Goal: Feedback & Contribution: Contribute content

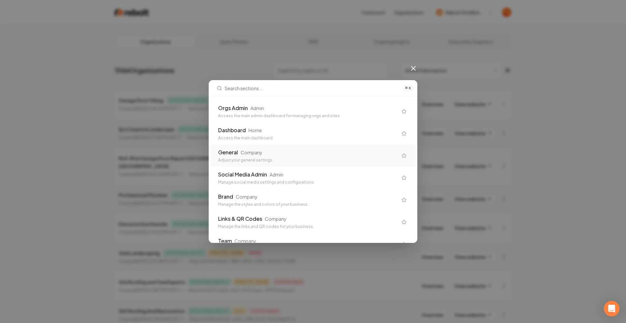
click at [260, 156] on div "General Company" at bounding box center [307, 153] width 179 height 8
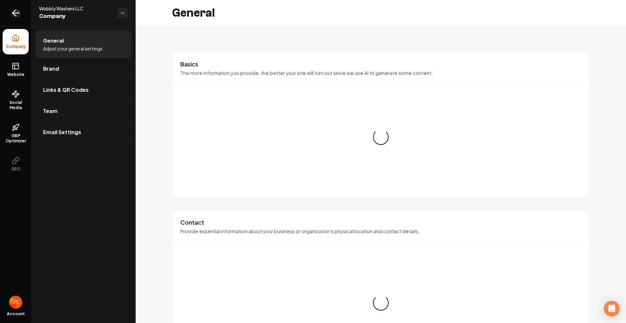
click at [9, 24] on link "Return to dashboard" at bounding box center [15, 13] width 31 height 26
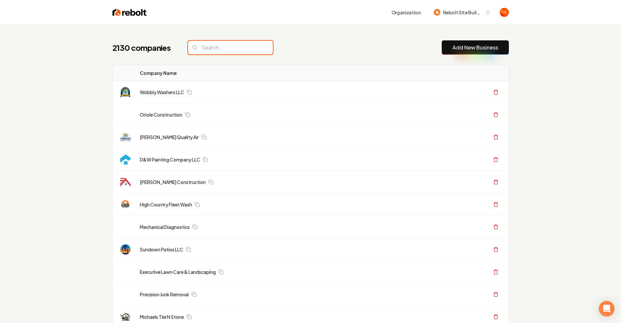
click at [217, 46] on input "search" at bounding box center [230, 48] width 85 height 14
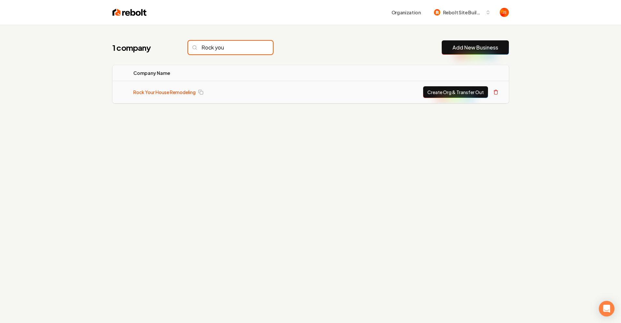
type input "Rock you"
click at [173, 91] on link "Rock Your House Remodeling" at bounding box center [164, 92] width 62 height 7
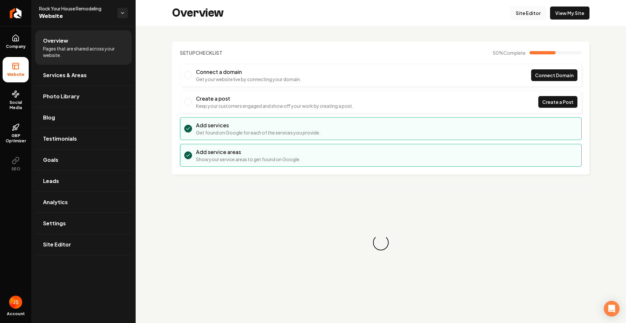
click at [527, 16] on link "Site Editor" at bounding box center [528, 13] width 36 height 13
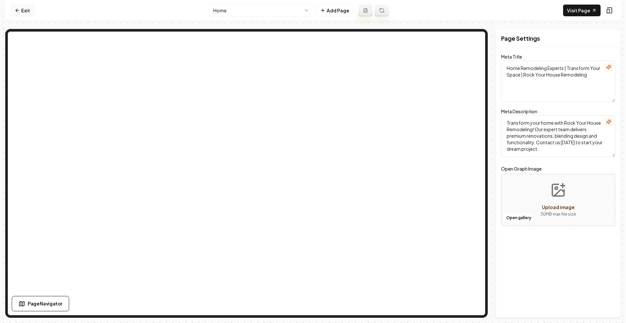
click at [28, 11] on link "Exit" at bounding box center [22, 11] width 24 height 12
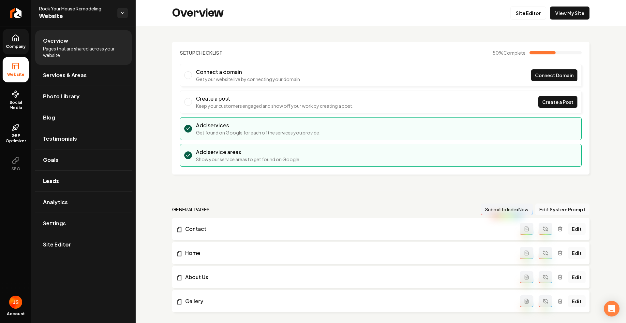
click at [9, 51] on link "Company" at bounding box center [16, 41] width 26 height 25
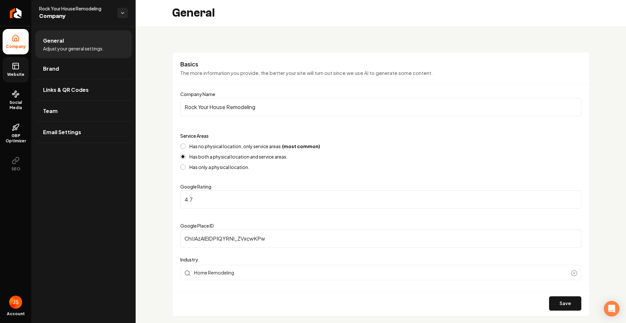
click at [7, 68] on link "Website" at bounding box center [16, 69] width 26 height 25
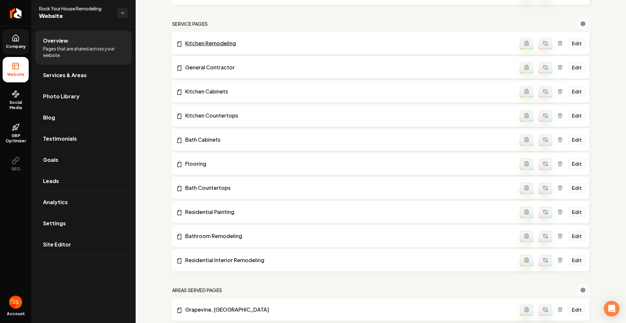
scroll to position [391, 0]
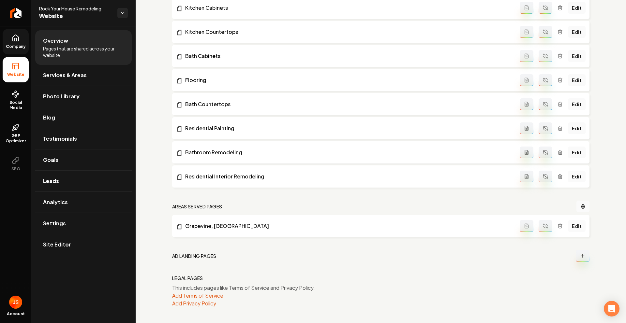
click at [34, 66] on ul "Overview Pages that are shared across your website. Services & Areas Photo Libr…" at bounding box center [83, 142] width 104 height 233
click at [42, 73] on link "Services & Areas" at bounding box center [83, 75] width 96 height 21
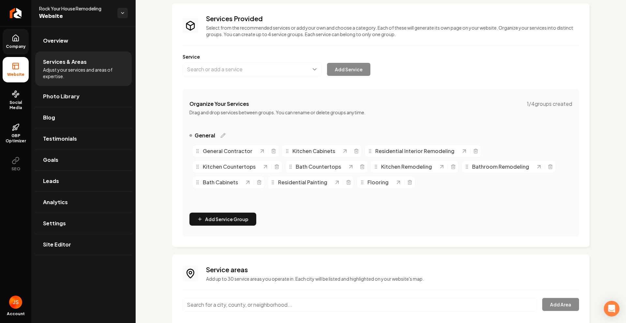
scroll to position [83, 0]
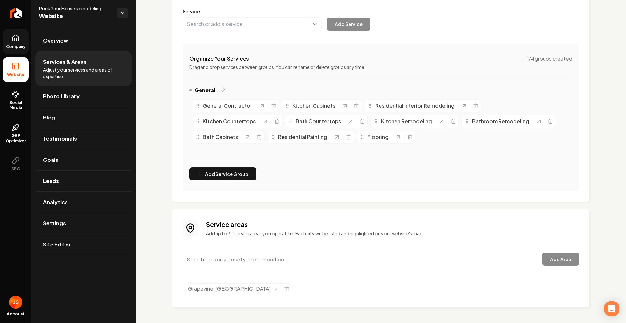
click at [256, 260] on input "Main content area" at bounding box center [360, 260] width 354 height 14
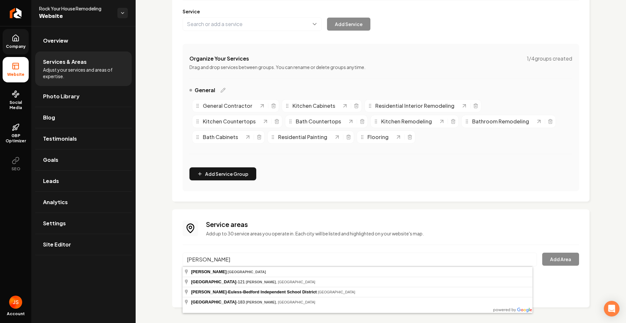
type input "[GEOGRAPHIC_DATA], [GEOGRAPHIC_DATA]"
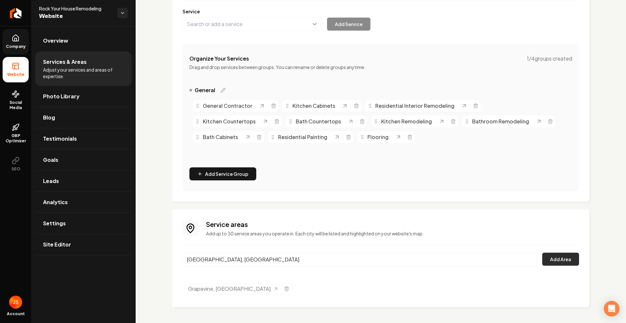
click at [564, 259] on button "Add Area" at bounding box center [560, 259] width 37 height 13
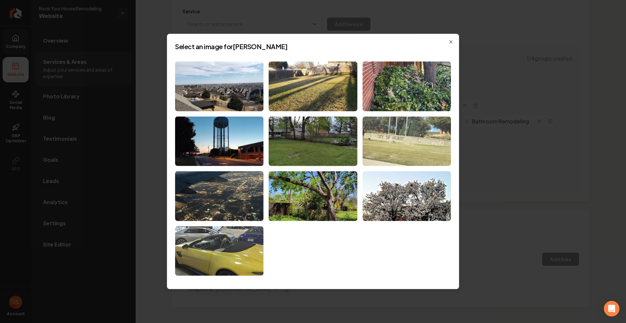
click at [390, 126] on img at bounding box center [406, 141] width 88 height 50
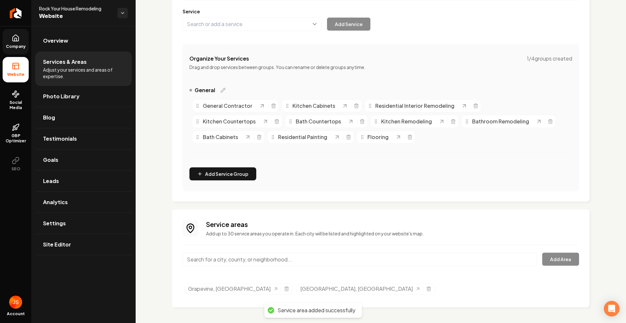
click at [262, 264] on input "Main content area" at bounding box center [360, 260] width 354 height 14
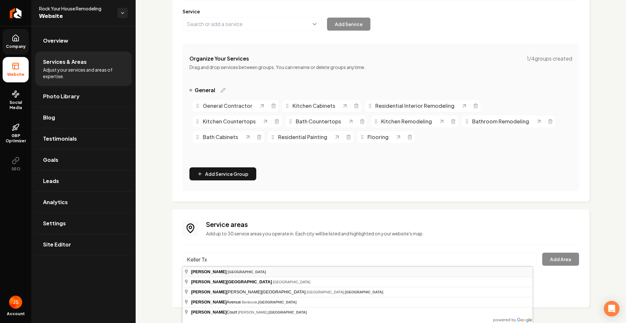
type input "[GEOGRAPHIC_DATA], [GEOGRAPHIC_DATA]"
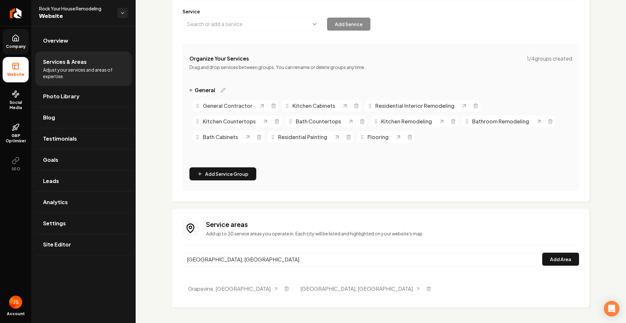
click at [537, 261] on div "[GEOGRAPHIC_DATA], [GEOGRAPHIC_DATA] Add Area" at bounding box center [381, 264] width 396 height 22
click at [550, 260] on button "Add Area" at bounding box center [560, 259] width 37 height 13
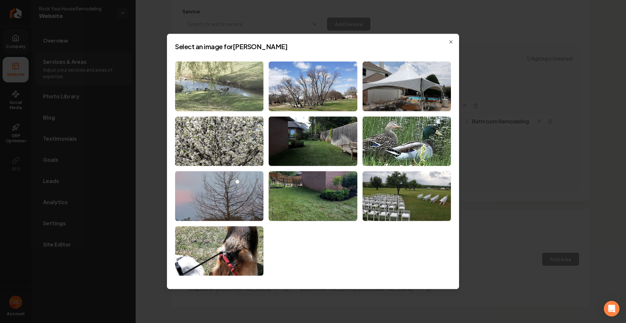
click at [228, 86] on img at bounding box center [219, 87] width 88 height 50
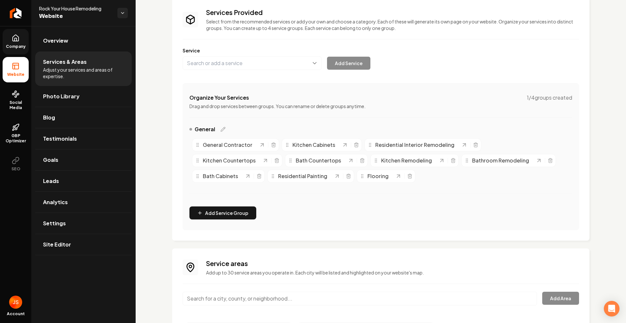
scroll to position [0, 0]
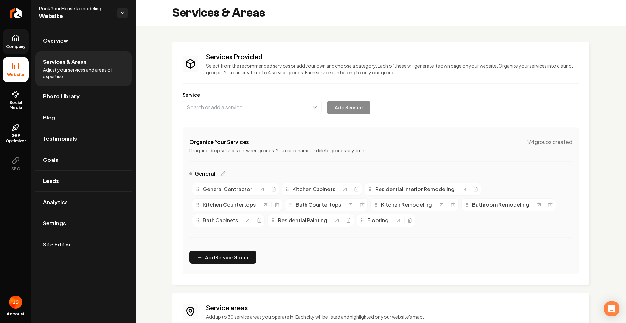
click at [15, 39] on icon at bounding box center [16, 39] width 2 height 3
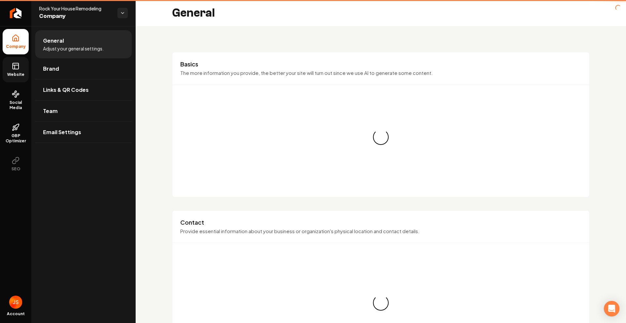
click at [18, 61] on link "Website" at bounding box center [16, 69] width 26 height 25
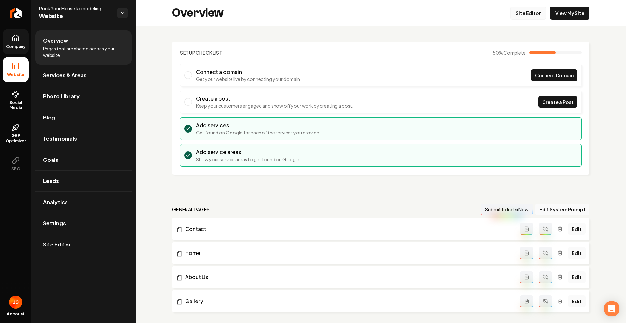
click at [524, 15] on link "Site Editor" at bounding box center [528, 13] width 36 height 13
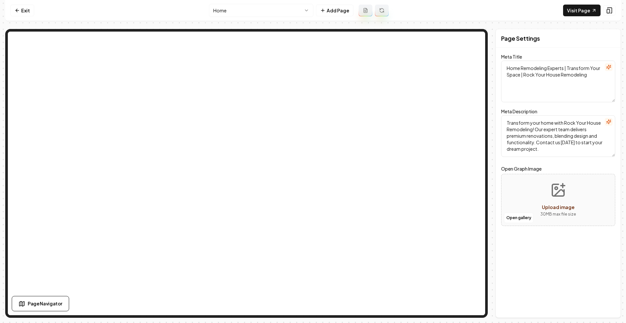
click at [38, 12] on nav "Exit Home Add Page Visit Page" at bounding box center [312, 10] width 615 height 21
click at [31, 14] on link "Exit" at bounding box center [22, 11] width 24 height 12
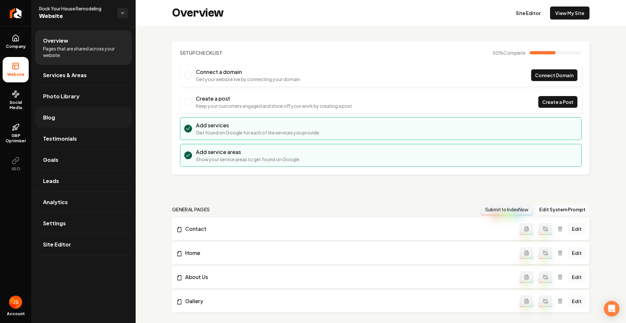
click at [77, 123] on link "Blog" at bounding box center [83, 117] width 96 height 21
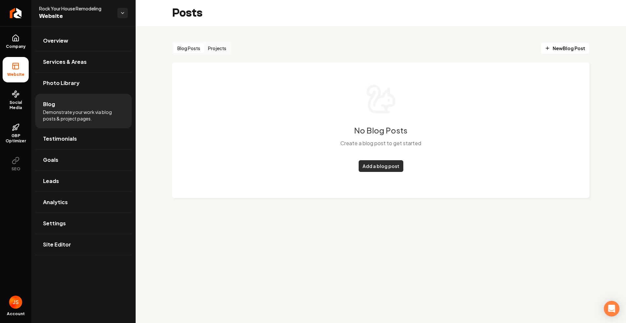
click at [378, 164] on link "Add a blog post" at bounding box center [381, 166] width 45 height 12
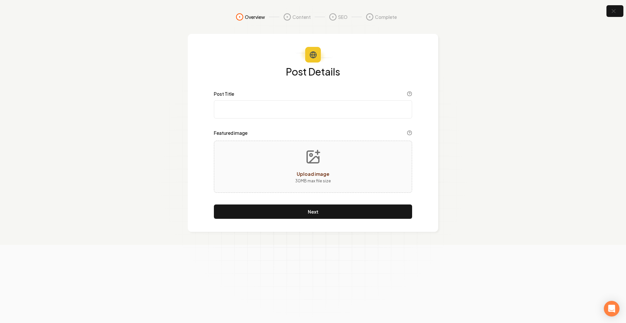
click at [269, 113] on input "Post Title" at bounding box center [313, 109] width 198 height 18
paste input "How To Choose A Kitchen Remodeling Contractor"
type input "How To Choose A Kitchen Remodeling Contractor"
click at [313, 165] on button "Upload image 30 MB max file size" at bounding box center [313, 167] width 46 height 46
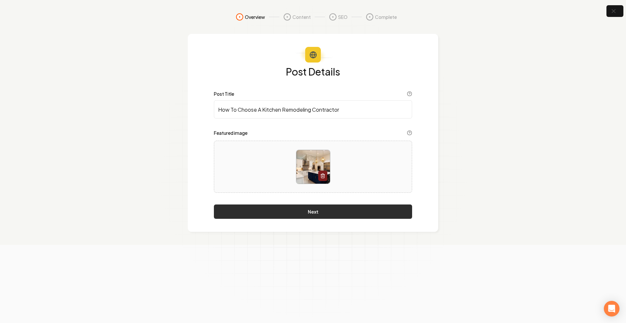
click at [254, 209] on button "Next" at bounding box center [313, 212] width 198 height 14
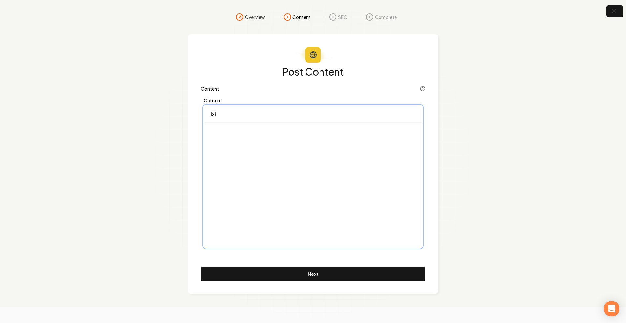
click at [249, 138] on div at bounding box center [313, 185] width 218 height 125
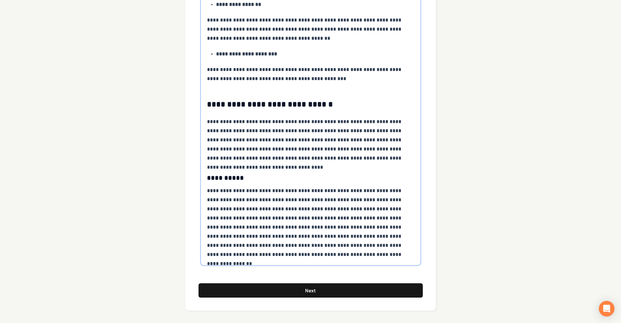
scroll to position [1160, 0]
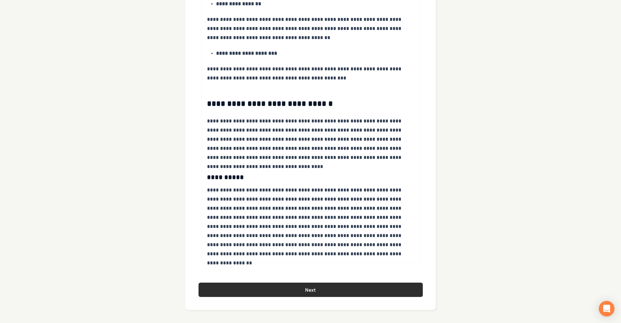
click at [274, 286] on button "Next" at bounding box center [310, 290] width 224 height 14
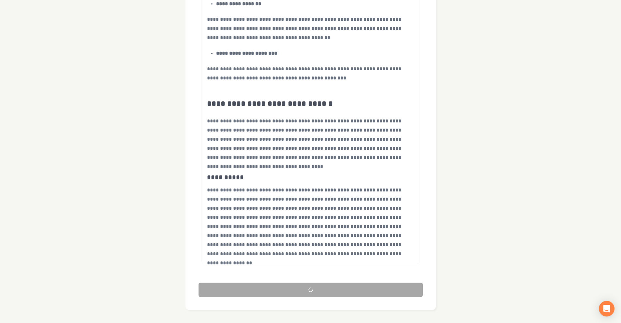
scroll to position [0, 0]
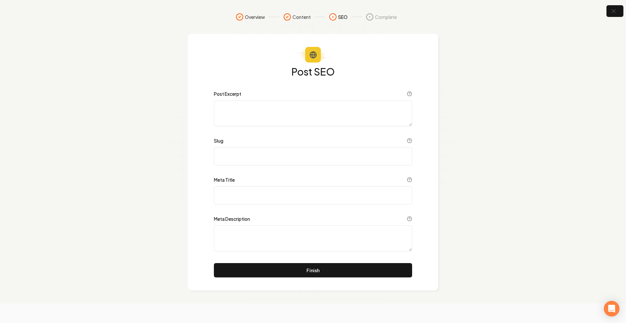
click at [261, 123] on textarea "Post Excerpt" at bounding box center [313, 113] width 198 height 26
click at [254, 149] on input "Slug" at bounding box center [313, 156] width 198 height 18
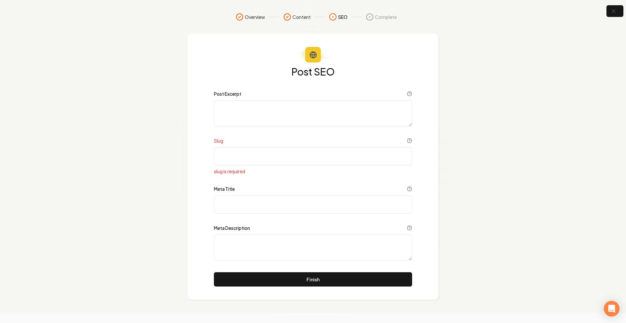
click at [272, 108] on textarea "Post Excerpt" at bounding box center [313, 113] width 198 height 26
click at [285, 280] on button "Finish" at bounding box center [313, 279] width 198 height 14
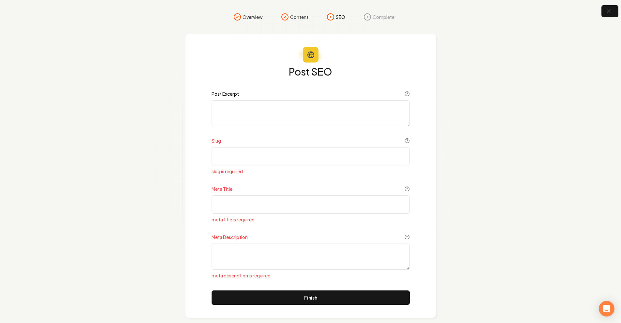
click at [244, 109] on textarea "Post Excerpt" at bounding box center [311, 113] width 198 height 26
click at [249, 111] on textarea "Post Excerpt" at bounding box center [311, 113] width 198 height 26
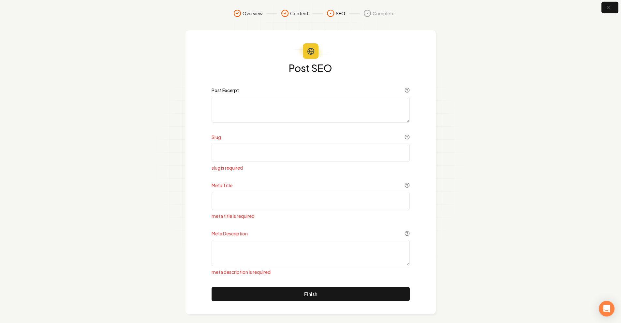
scroll to position [8, 0]
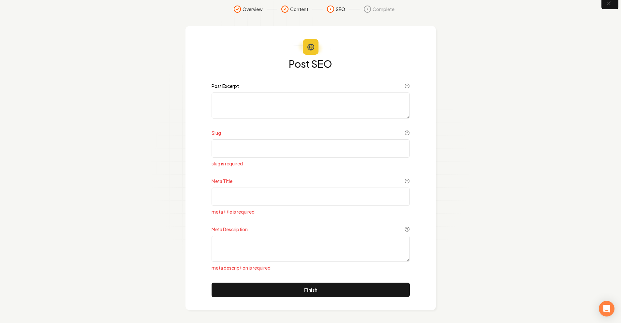
click at [251, 239] on textarea "Meta Description" at bounding box center [311, 249] width 198 height 26
click at [248, 203] on input "Meta Title" at bounding box center [311, 197] width 198 height 18
click at [261, 135] on div "Slug" at bounding box center [311, 133] width 198 height 7
click at [276, 109] on textarea "Post Excerpt" at bounding box center [311, 106] width 198 height 26
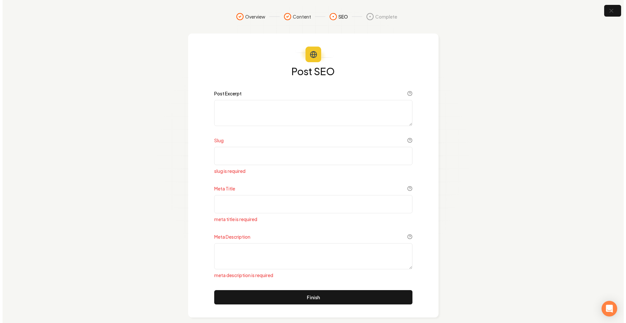
scroll to position [0, 0]
click at [259, 122] on textarea "Post Excerpt" at bounding box center [311, 113] width 198 height 26
click at [608, 14] on icon "button" at bounding box center [608, 11] width 8 height 8
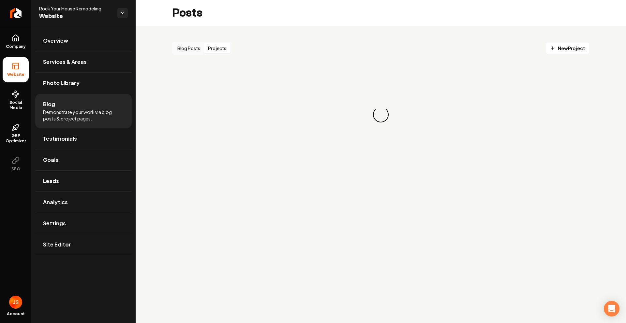
click at [214, 50] on button "Projects" at bounding box center [217, 48] width 26 height 10
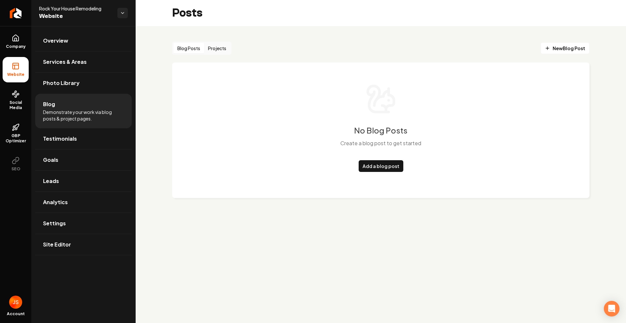
click at [188, 49] on button "Blog Posts" at bounding box center [188, 48] width 31 height 10
click at [381, 165] on link "Add a blog post" at bounding box center [381, 166] width 45 height 12
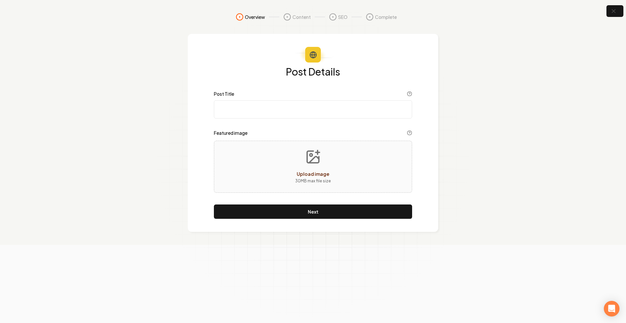
click at [305, 119] on div "Post Details Post Title Featured image Upload image 30 MB max file size Next" at bounding box center [313, 142] width 198 height 153
click at [305, 113] on input "Post Title" at bounding box center [313, 109] width 198 height 18
paste input "Loremip dolorsitam co ad elitsedd eius. Te in u laboreetdo magnaaliqu enim admi…"
type input "Loremip dolorsitam co ad elitsedd eius. Te in u laboreetdo magnaaliqu enim admi…"
paste input "How To Choose A Kitchen Remodeling Contractor"
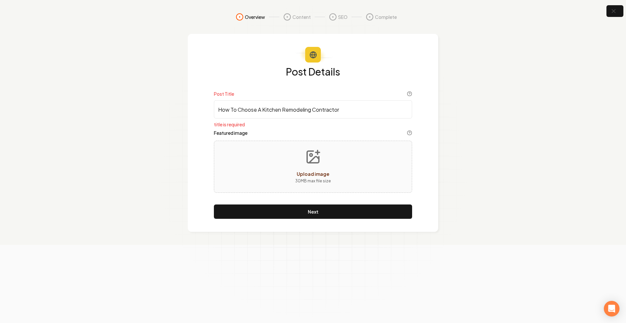
type input "How To Choose A Kitchen Remodeling Contractor"
click at [305, 175] on span "Upload image" at bounding box center [313, 174] width 33 height 6
type input "**********"
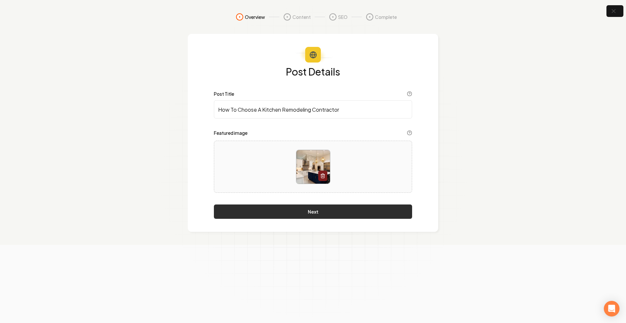
click at [359, 215] on button "Next" at bounding box center [313, 212] width 198 height 14
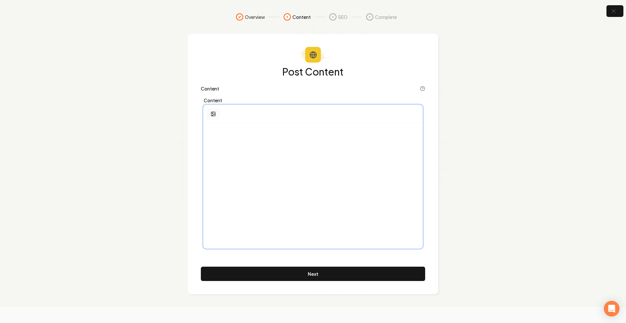
click at [213, 113] on circle "button" at bounding box center [212, 113] width 1 height 1
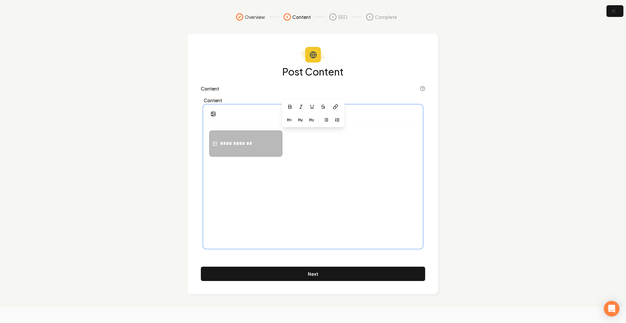
click at [281, 148] on div "**********" at bounding box center [245, 144] width 73 height 26
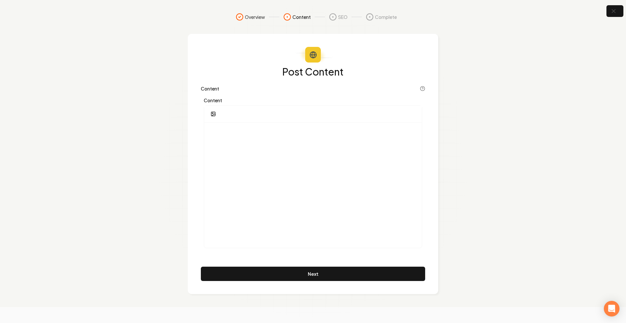
drag, startPoint x: 285, startPoint y: 198, endPoint x: 260, endPoint y: 0, distance: 200.1
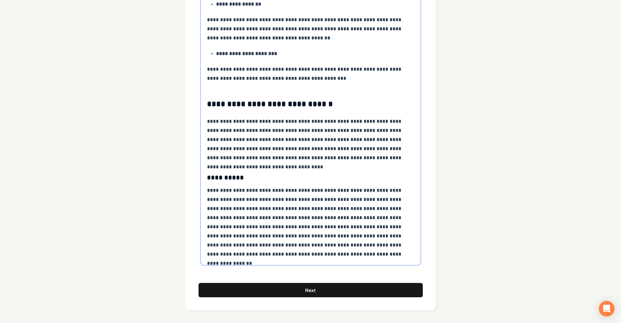
scroll to position [1160, 0]
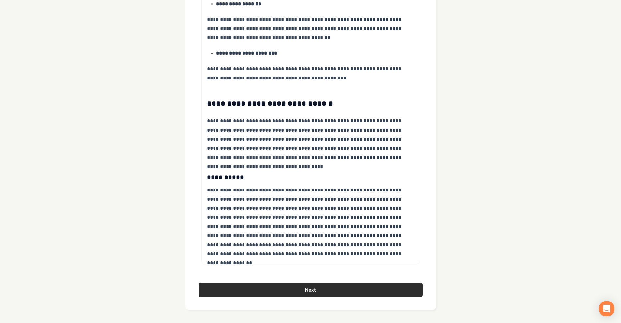
click at [288, 288] on button "Next" at bounding box center [310, 290] width 224 height 14
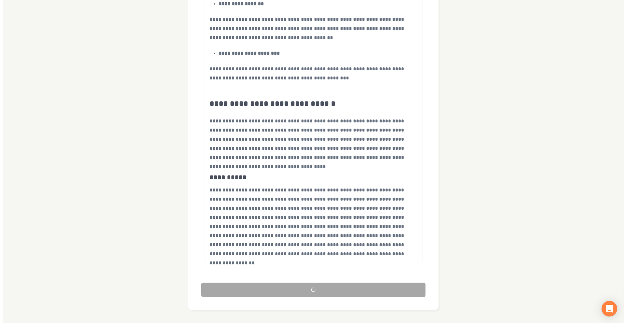
scroll to position [0, 0]
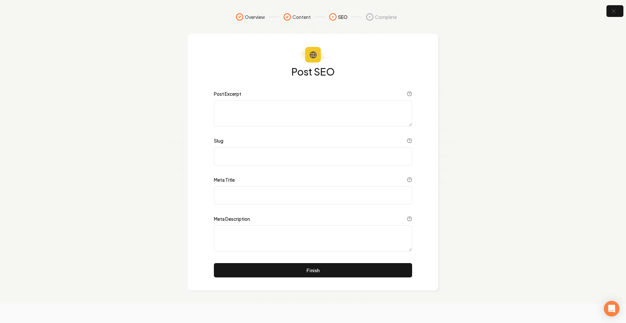
click at [410, 96] on circle at bounding box center [409, 94] width 4 height 4
click at [410, 93] on icon at bounding box center [409, 93] width 5 height 5
click at [232, 154] on input "Slug" at bounding box center [313, 156] width 198 height 18
type input "kitchen-remodeling-contractor"
click at [229, 120] on textarea "Post Excerpt" at bounding box center [313, 113] width 198 height 26
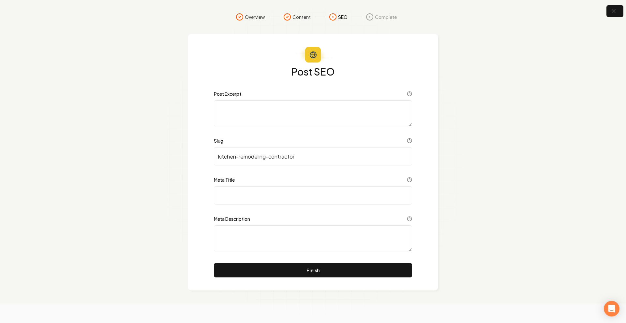
paste textarea "Kitchen remodeling is an exciting task. It is a noteworthy investment that dema…"
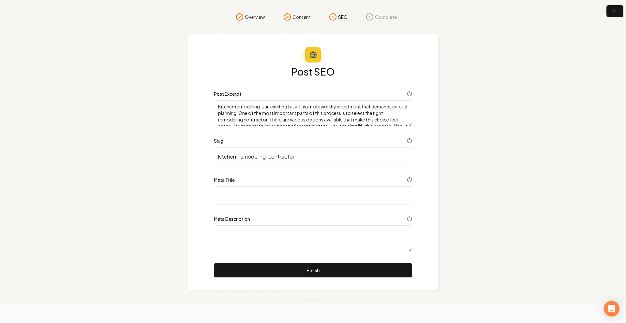
type textarea "Kitchen remodeling is an exciting task. It is a noteworthy investment that dema…"
click at [255, 199] on input "Meta Title" at bounding box center [313, 195] width 198 height 18
click at [256, 194] on input "Meta Title" at bounding box center [313, 195] width 198 height 18
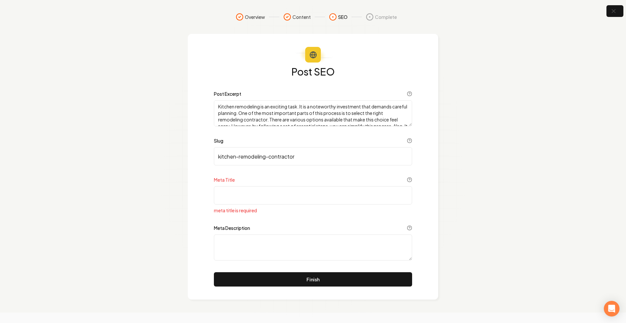
paste input "How To Choose A Kitchen Remodeling Contractor"
type input "How To Choose A Kitchen Remodeling Contractor"
click at [249, 242] on textarea "Meta Description" at bounding box center [313, 248] width 198 height 26
paste textarea "Kitchen remodeling is an exciting task. It is a noteworthy investment that dema…"
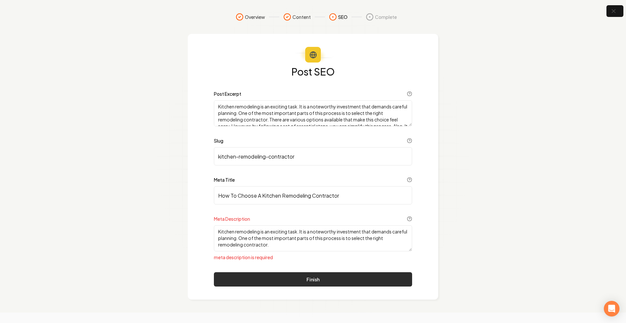
type textarea "Kitchen remodeling is an exciting task. It is a noteworthy investment that dema…"
click at [282, 276] on button "Finish" at bounding box center [313, 279] width 198 height 14
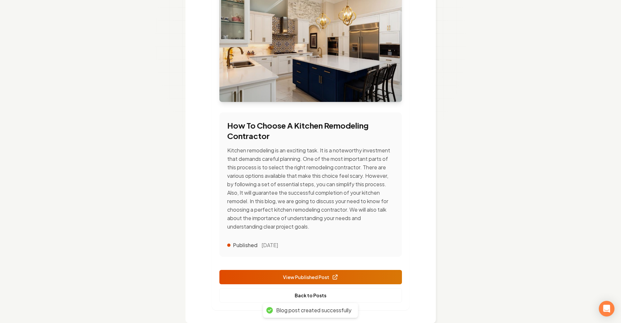
scroll to position [136, 0]
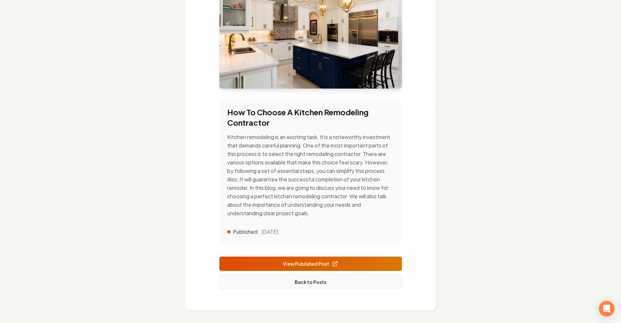
click at [314, 281] on link "Back to Posts" at bounding box center [310, 282] width 183 height 14
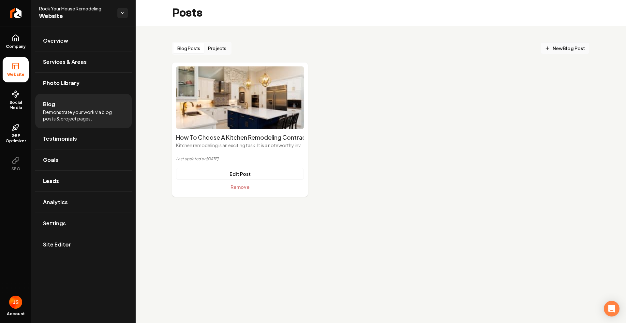
click at [570, 47] on span "New Blog Post" at bounding box center [565, 48] width 40 height 7
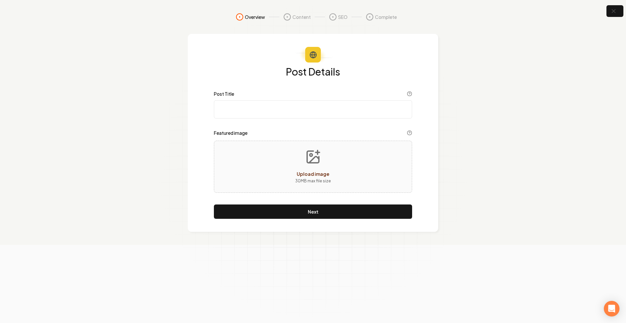
click at [331, 122] on div "Post Details Post Title Featured image Upload image 30 MB max file size Next" at bounding box center [313, 142] width 198 height 153
click at [327, 114] on input "Post Title" at bounding box center [313, 109] width 198 height 18
click at [329, 215] on button "Next" at bounding box center [313, 212] width 198 height 14
click at [253, 100] on div "Post Title title is required" at bounding box center [313, 104] width 198 height 27
click at [251, 106] on input "Post Title" at bounding box center [313, 109] width 198 height 18
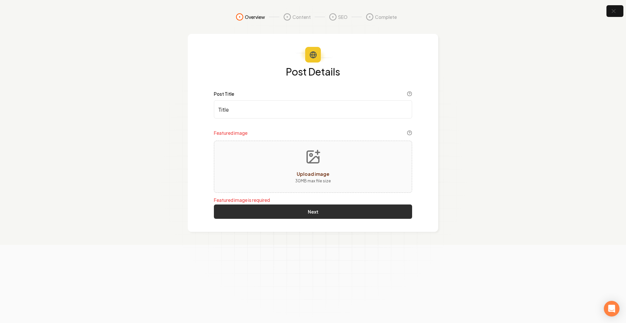
click at [297, 208] on button "Next" at bounding box center [313, 212] width 198 height 14
click at [295, 214] on button "Next" at bounding box center [313, 212] width 198 height 14
click at [251, 115] on input "Title" at bounding box center [313, 109] width 198 height 18
type input "Title-here"
click at [300, 211] on button "Next" at bounding box center [313, 212] width 198 height 14
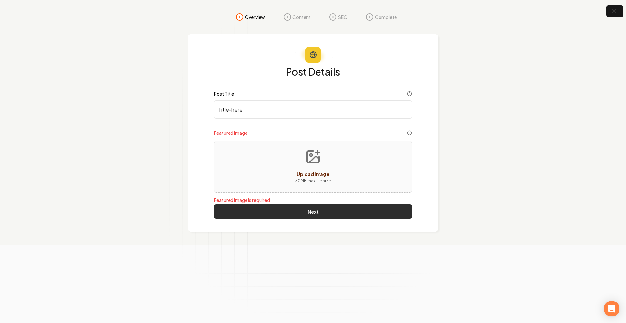
click at [300, 211] on button "Next" at bounding box center [313, 212] width 198 height 14
click at [292, 162] on button "Upload image 30 MB max file size" at bounding box center [313, 167] width 46 height 46
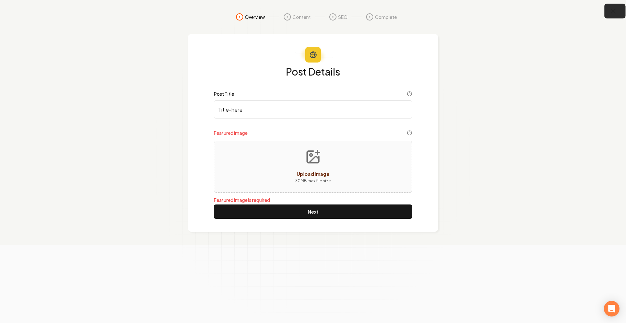
click at [617, 9] on button "button" at bounding box center [614, 11] width 21 height 15
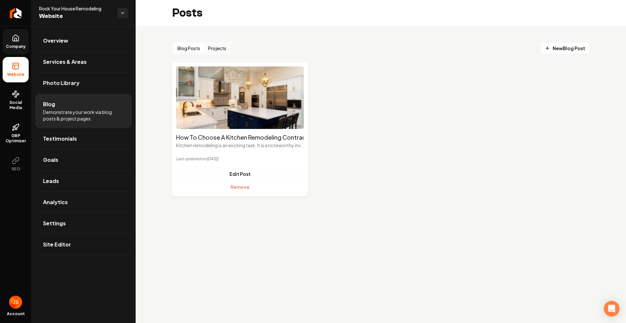
click at [21, 43] on link "Company" at bounding box center [16, 41] width 26 height 25
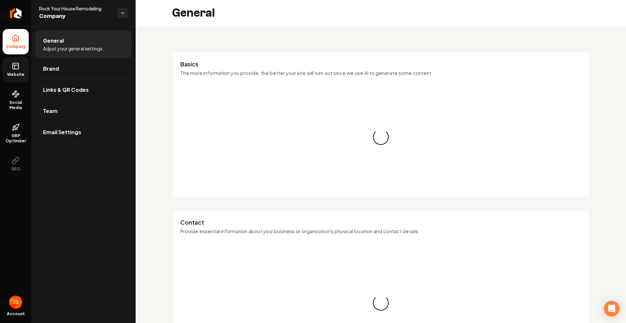
click at [18, 68] on icon at bounding box center [16, 66] width 8 height 8
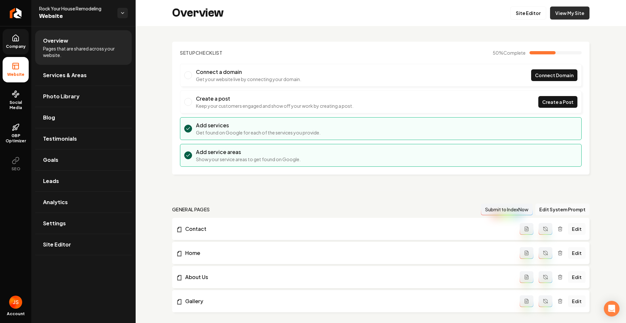
click at [560, 12] on link "View My Site" at bounding box center [569, 13] width 39 height 13
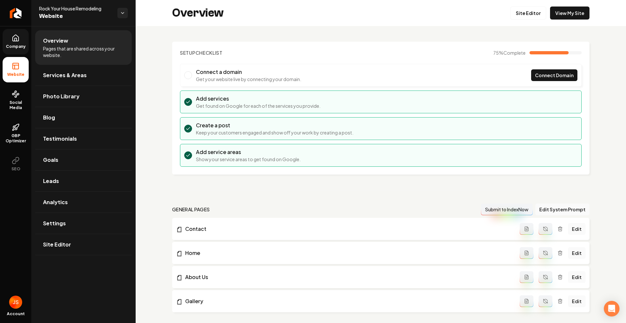
click at [14, 41] on icon at bounding box center [16, 38] width 8 height 8
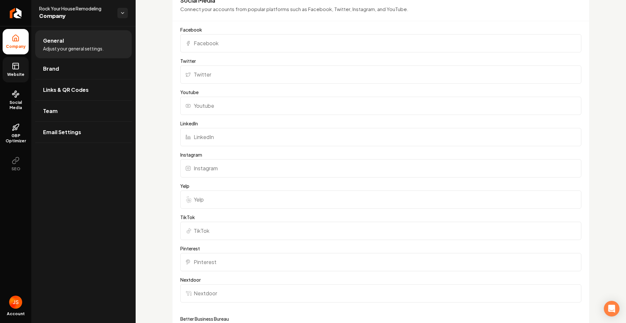
scroll to position [756, 0]
click at [211, 199] on input "Yelp" at bounding box center [380, 201] width 401 height 18
paste input "[URL][DOMAIN_NAME]"
type input "[URL][DOMAIN_NAME]"
click at [191, 46] on input "Facebook" at bounding box center [380, 45] width 401 height 18
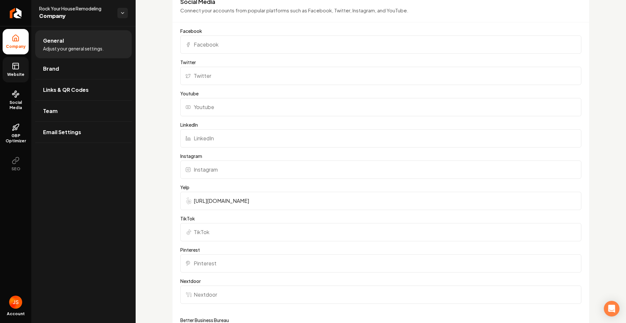
paste input "[URL][DOMAIN_NAME]"
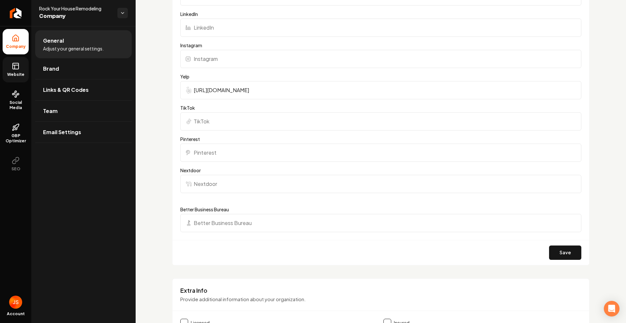
scroll to position [1078, 0]
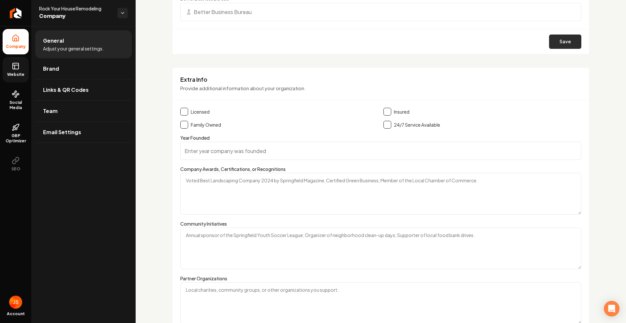
type input "[URL][DOMAIN_NAME]"
click at [549, 42] on button "Save" at bounding box center [565, 42] width 32 height 14
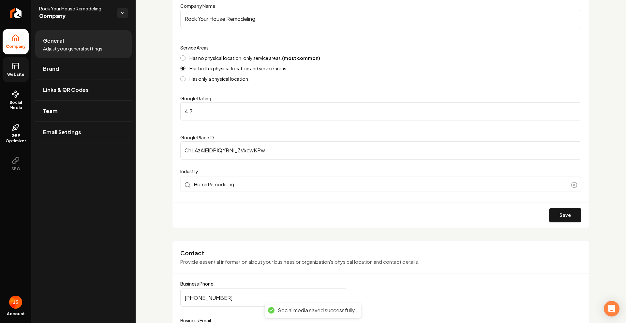
scroll to position [0, 0]
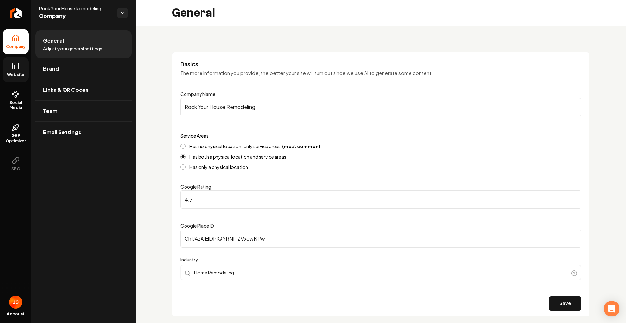
click at [4, 76] on link "Website" at bounding box center [16, 69] width 26 height 25
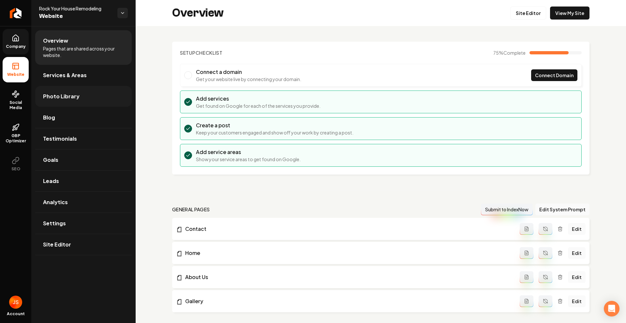
click at [58, 106] on link "Photo Library" at bounding box center [83, 96] width 96 height 21
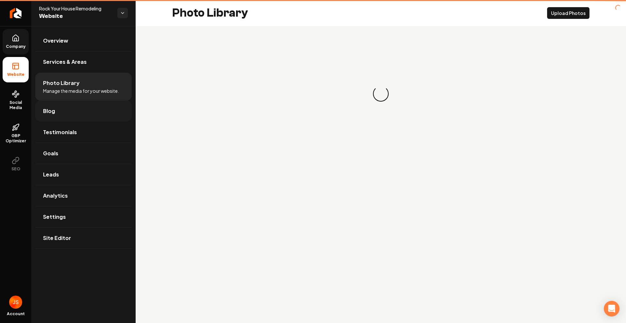
click at [56, 115] on link "Blog" at bounding box center [83, 111] width 96 height 21
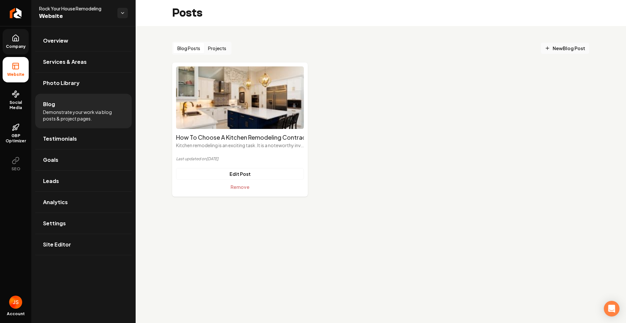
click at [567, 46] on span "New Blog Post" at bounding box center [565, 48] width 40 height 7
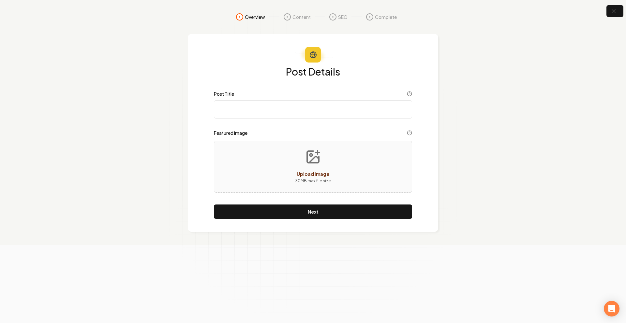
click at [275, 113] on input "Post Title" at bounding box center [313, 109] width 198 height 18
paste input "Choosing the Best Flooring for Your Bathroom"
type input "Choosing the Best Flooring for Your Bathroom"
click at [301, 162] on button "Upload image 30 MB max file size" at bounding box center [313, 167] width 46 height 46
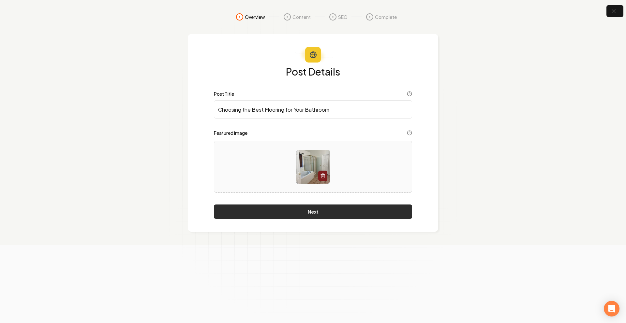
click at [332, 209] on button "Next" at bounding box center [313, 212] width 198 height 14
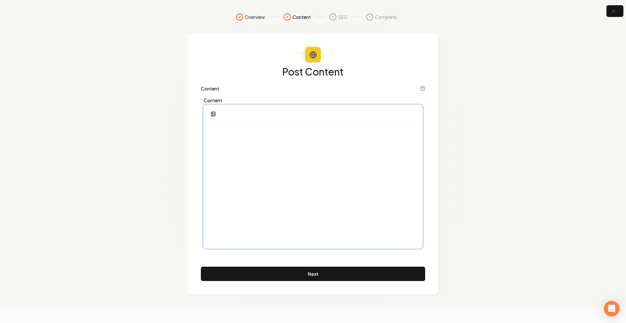
click at [286, 188] on div at bounding box center [313, 185] width 218 height 125
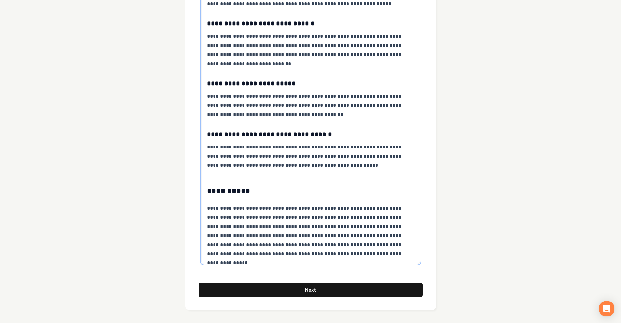
scroll to position [805, 0]
click at [296, 292] on button "Next" at bounding box center [310, 290] width 224 height 14
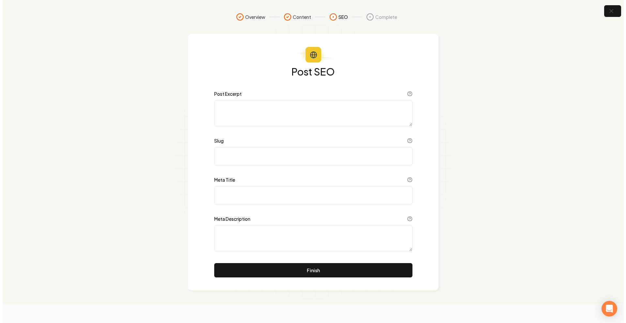
scroll to position [0, 0]
click at [613, 12] on icon "button" at bounding box center [613, 11] width 8 height 8
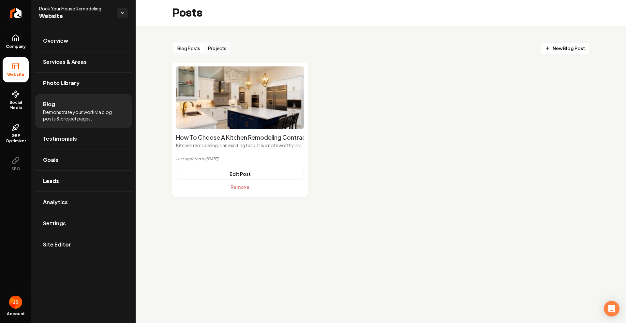
click at [29, 46] on ul "Company Website Social Media GBP Optimizer SEO" at bounding box center [15, 103] width 31 height 154
click at [21, 49] on link "Company" at bounding box center [16, 41] width 26 height 25
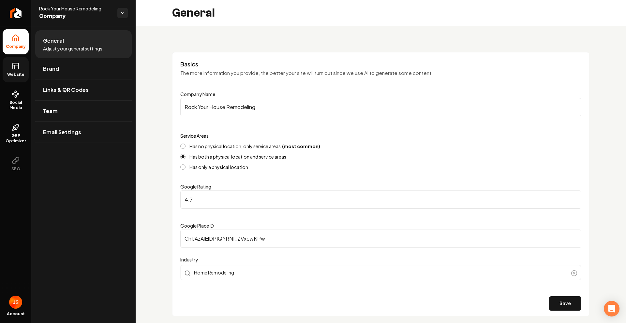
click at [20, 59] on link "Website" at bounding box center [16, 69] width 26 height 25
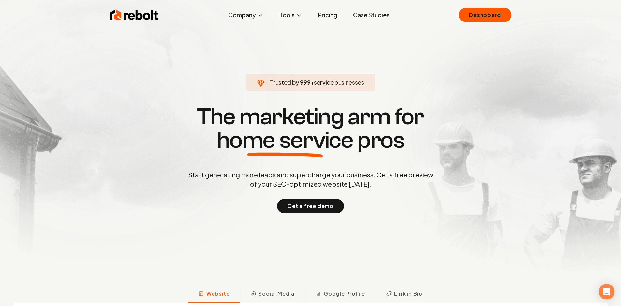
click at [366, 13] on link "Case Studies" at bounding box center [371, 14] width 47 height 13
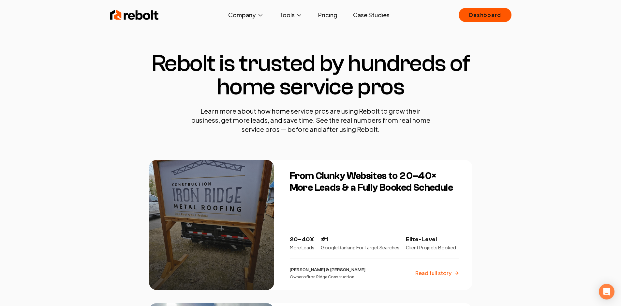
scroll to position [1, 0]
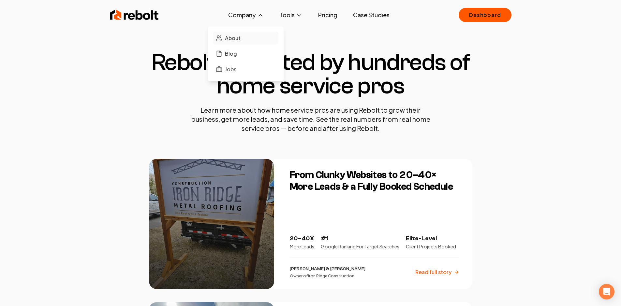
click at [240, 38] on span "About" at bounding box center [233, 38] width 16 height 8
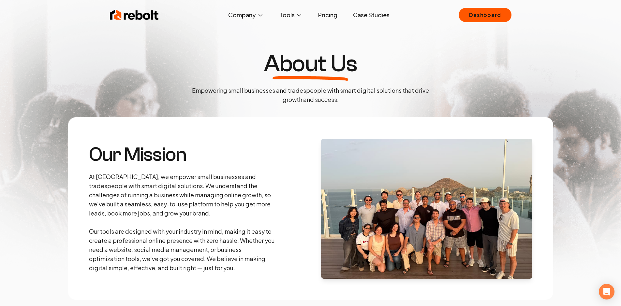
click at [134, 8] on img at bounding box center [134, 14] width 49 height 13
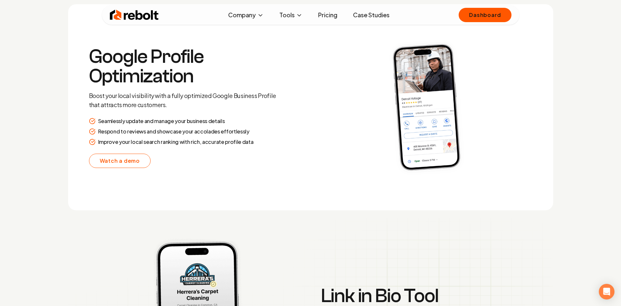
scroll to position [1298, 0]
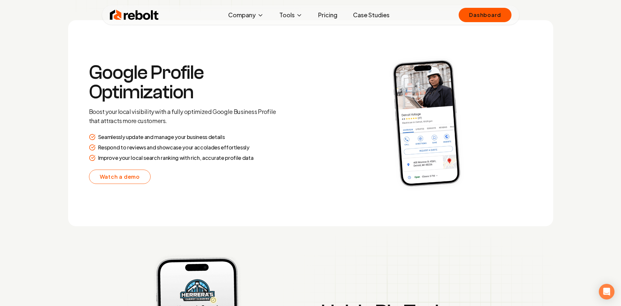
click at [363, 14] on link "Case Studies" at bounding box center [371, 14] width 47 height 13
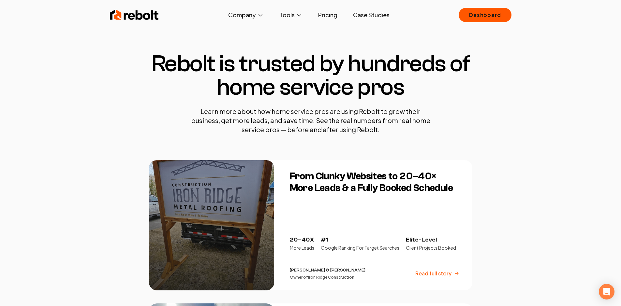
click at [130, 14] on img at bounding box center [134, 14] width 49 height 13
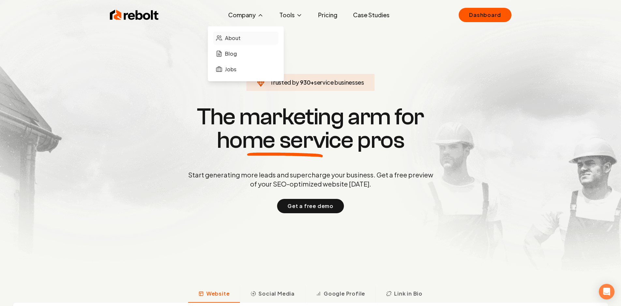
click at [239, 39] on span "About" at bounding box center [233, 38] width 16 height 8
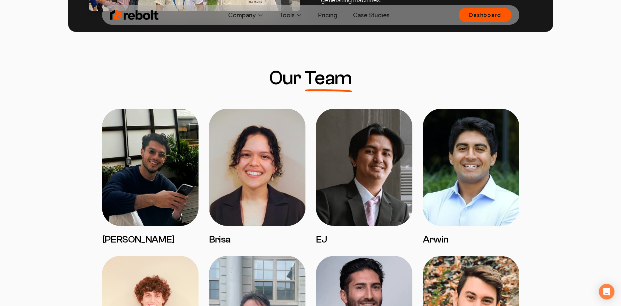
scroll to position [461, 0]
click at [117, 15] on img at bounding box center [134, 14] width 49 height 13
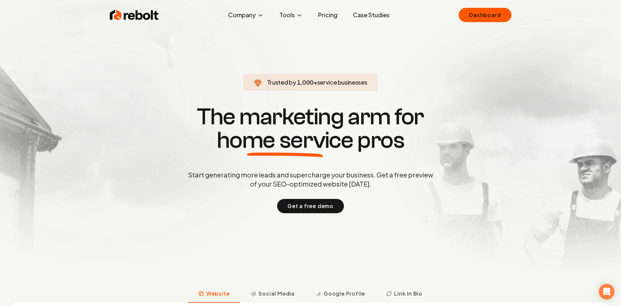
click at [330, 15] on link "Pricing" at bounding box center [328, 14] width 30 height 13
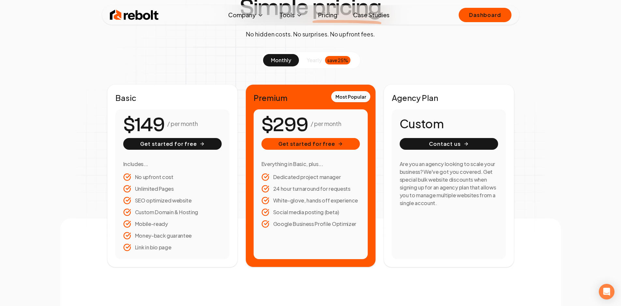
scroll to position [58, 0]
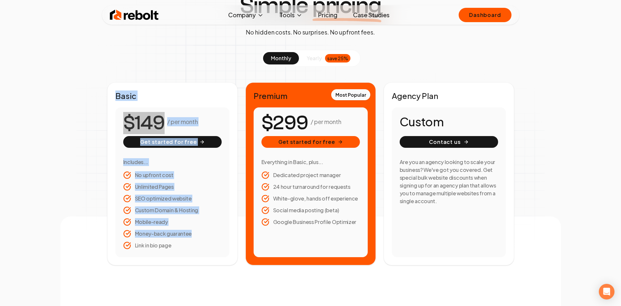
drag, startPoint x: 125, startPoint y: 99, endPoint x: 183, endPoint y: 246, distance: 158.0
click at [183, 246] on div "Basic / per month Get started for free Includes... No upfront cost Unlimited Pa…" at bounding box center [172, 173] width 130 height 183
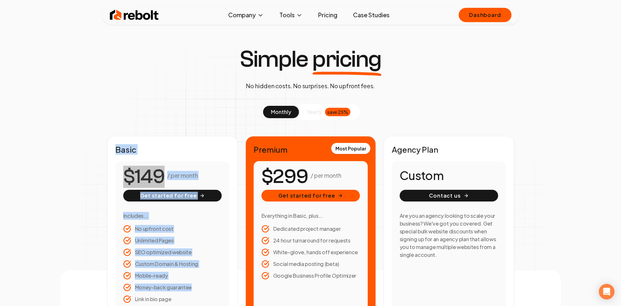
scroll to position [0, 0]
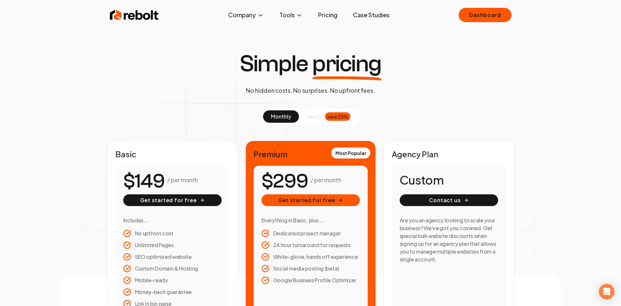
click at [180, 147] on div "Basic / per month Get started for free Includes... No upfront cost Unlimited Pa…" at bounding box center [172, 232] width 130 height 183
click at [396, 72] on div "Simple pricing No hidden costs. No surprises. No upfront fees. monthly yearly s…" at bounding box center [310, 188] width 501 height 272
click at [404, 52] on div "Simple pricing No hidden costs. No surprises. No upfront fees. monthly yearly s…" at bounding box center [310, 188] width 501 height 272
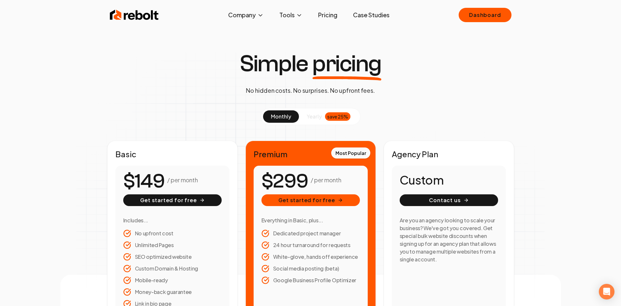
click at [120, 8] on img at bounding box center [134, 14] width 49 height 13
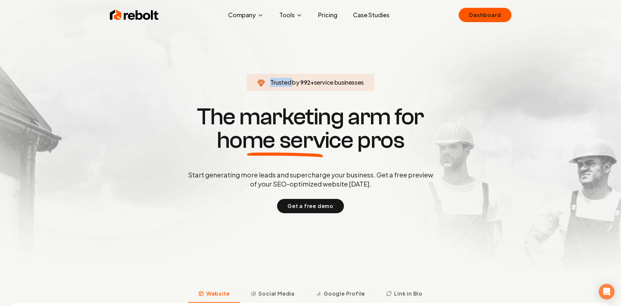
drag, startPoint x: 292, startPoint y: 85, endPoint x: 374, endPoint y: 85, distance: 81.8
click at [370, 85] on span "Trusted by 992 + service businesses" at bounding box center [311, 82] width 120 height 9
click at [349, 78] on span "Trusted by 995 + service businesses" at bounding box center [310, 82] width 120 height 9
drag, startPoint x: 361, startPoint y: 80, endPoint x: 304, endPoint y: 83, distance: 57.1
click at [305, 83] on span "Trusted by 999 + service businesses" at bounding box center [310, 82] width 120 height 9
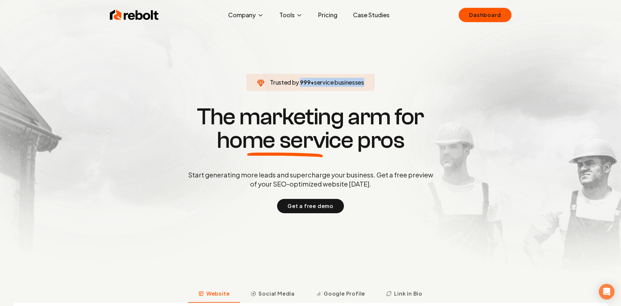
click at [300, 83] on span "999" at bounding box center [305, 82] width 10 height 9
drag, startPoint x: 300, startPoint y: 83, endPoint x: 364, endPoint y: 81, distance: 64.2
click at [370, 84] on span "Trusted by 1,000 + service businesses" at bounding box center [310, 82] width 126 height 9
drag, startPoint x: 364, startPoint y: 81, endPoint x: 368, endPoint y: 84, distance: 4.5
click at [365, 81] on span "service businesses" at bounding box center [342, 82] width 50 height 7
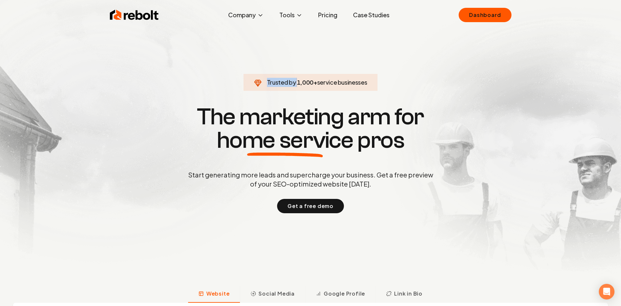
drag, startPoint x: 368, startPoint y: 84, endPoint x: 305, endPoint y: 85, distance: 62.9
click at [305, 85] on span "Trusted by 1,000 + service businesses" at bounding box center [310, 82] width 126 height 9
click at [297, 84] on span "1,000" at bounding box center [305, 82] width 17 height 9
drag, startPoint x: 300, startPoint y: 84, endPoint x: 357, endPoint y: 83, distance: 57.0
click at [357, 83] on span "Trusted by 1,000 + service businesses" at bounding box center [310, 82] width 126 height 9
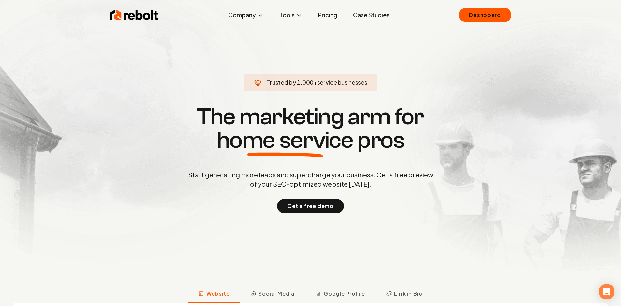
click at [367, 81] on span "Trusted by 1,000 + service businesses" at bounding box center [310, 82] width 126 height 9
drag, startPoint x: 296, startPoint y: 84, endPoint x: 366, endPoint y: 85, distance: 70.1
click at [366, 85] on span "Trusted by 1,000 + service businesses" at bounding box center [310, 82] width 126 height 9
click at [365, 84] on span "service businesses" at bounding box center [342, 82] width 50 height 7
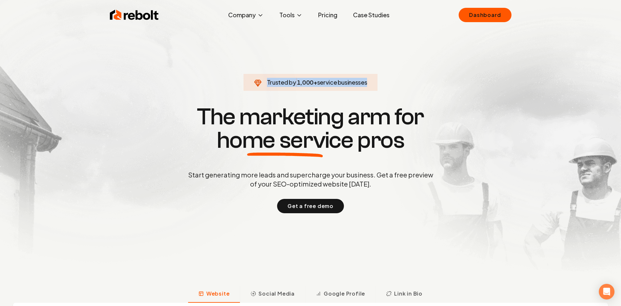
click at [365, 84] on span "service businesses" at bounding box center [342, 82] width 50 height 7
click at [415, 67] on section "Trusted by 1,000 + service businesses The marketing arm for home service pros S…" at bounding box center [310, 159] width 323 height 276
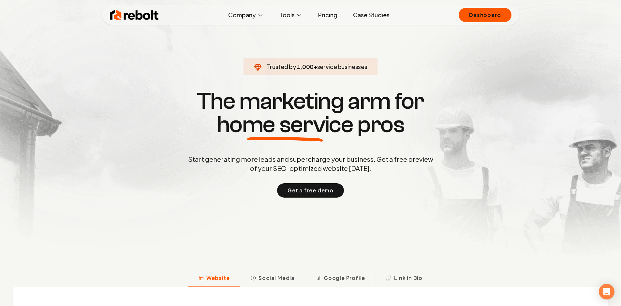
scroll to position [16, 0]
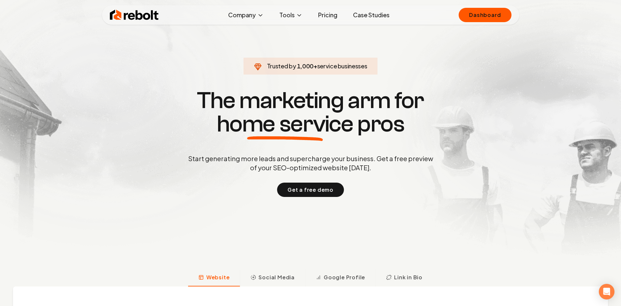
click at [352, 68] on span "service businesses" at bounding box center [342, 65] width 50 height 7
click at [410, 89] on h1 "The marketing arm for home service pros" at bounding box center [310, 112] width 313 height 47
click at [410, 62] on section "Trusted by 1,000 + service businesses The marketing arm for home service pros S…" at bounding box center [310, 143] width 323 height 276
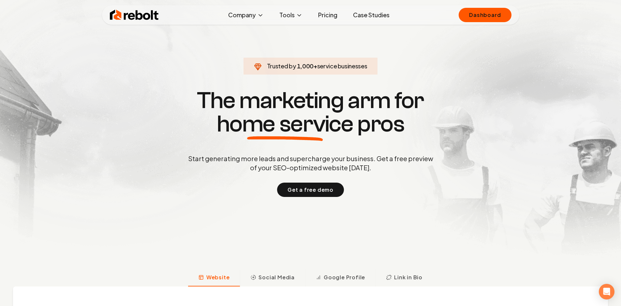
click at [410, 57] on section "Trusted by 1,000 + service businesses The marketing arm for home service pros S…" at bounding box center [310, 143] width 323 height 276
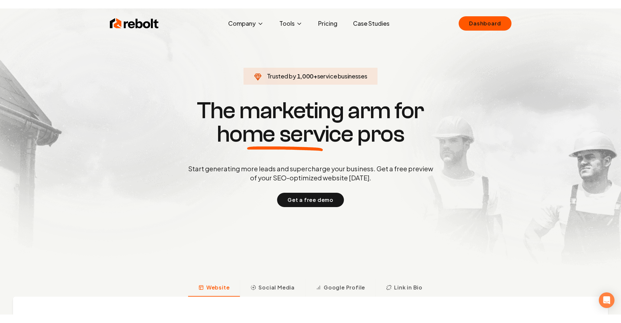
scroll to position [0, 0]
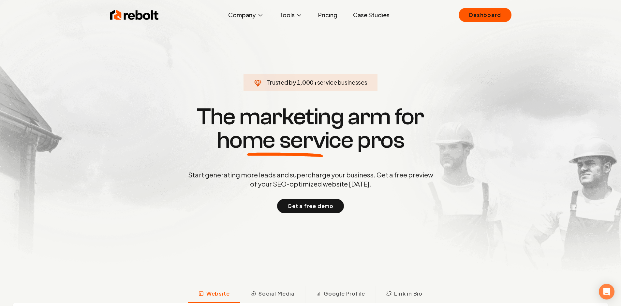
click at [384, 42] on section "Trusted by 1,000 + service businesses The marketing arm for home service pros S…" at bounding box center [310, 159] width 323 height 276
click at [432, 48] on section "Trusted by 1,000 + service businesses The marketing arm for home service pros S…" at bounding box center [310, 159] width 323 height 276
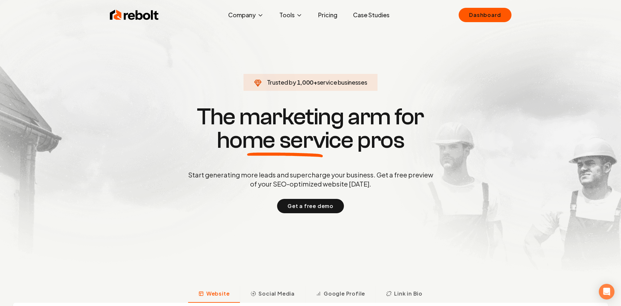
click at [439, 58] on section "Trusted by 1,000 + service businesses The marketing arm for home service pros S…" at bounding box center [310, 159] width 323 height 276
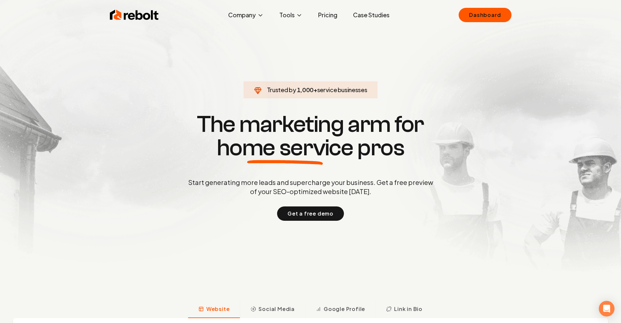
click at [324, 24] on div "Rebolt Company About Blog Jobs Tools Google Review QR Code Generator Google Bus…" at bounding box center [310, 15] width 417 height 20
